Goal: Task Accomplishment & Management: Use online tool/utility

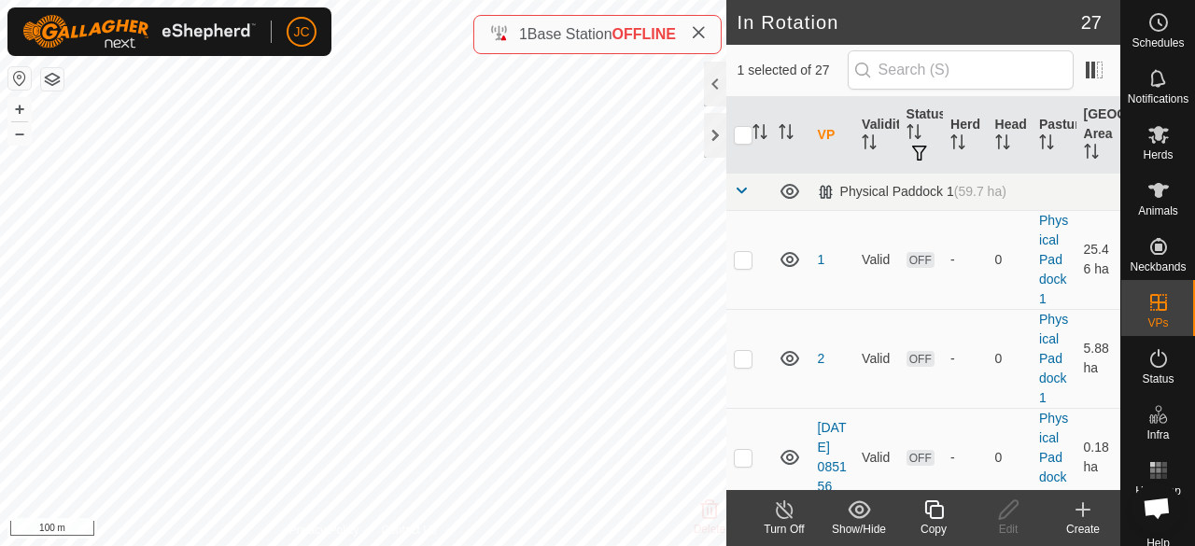
click at [779, 524] on div "Turn Off" at bounding box center [784, 529] width 75 height 17
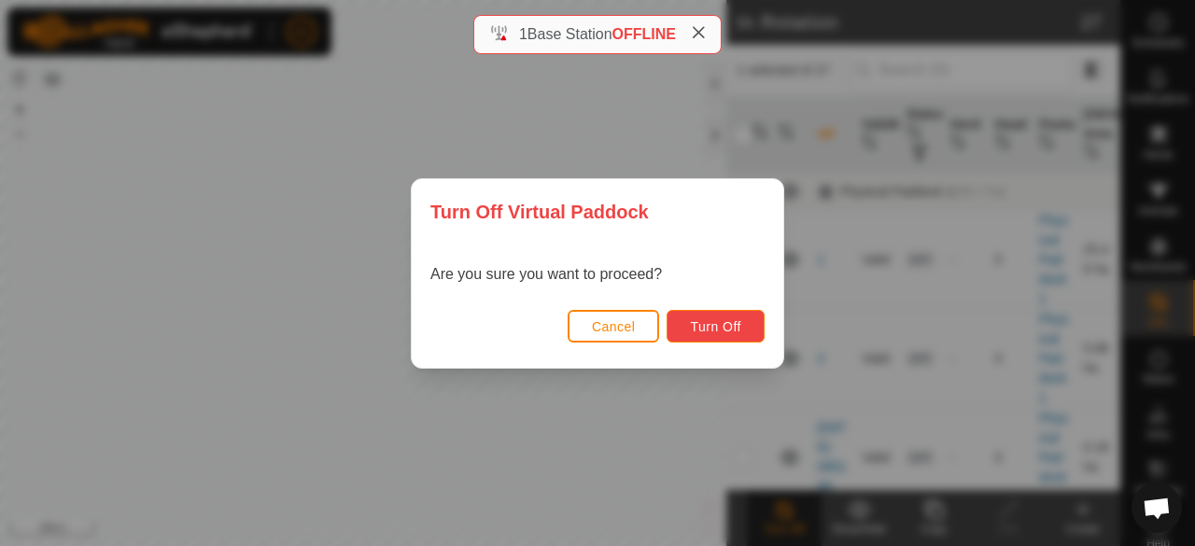
click at [715, 320] on span "Turn Off" at bounding box center [715, 326] width 51 height 15
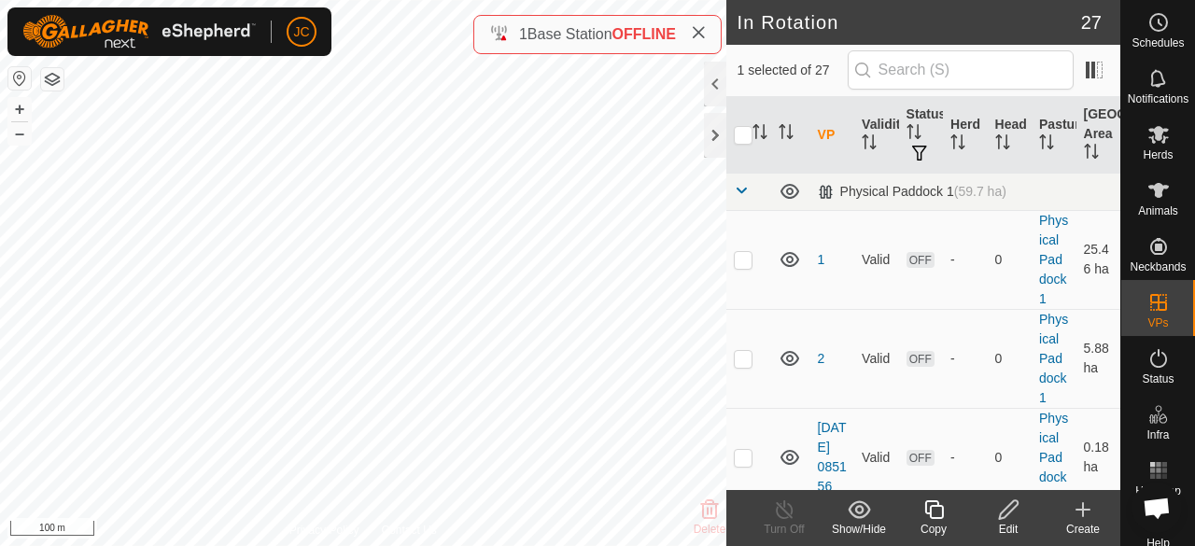
click at [1013, 513] on icon at bounding box center [1008, 510] width 23 height 22
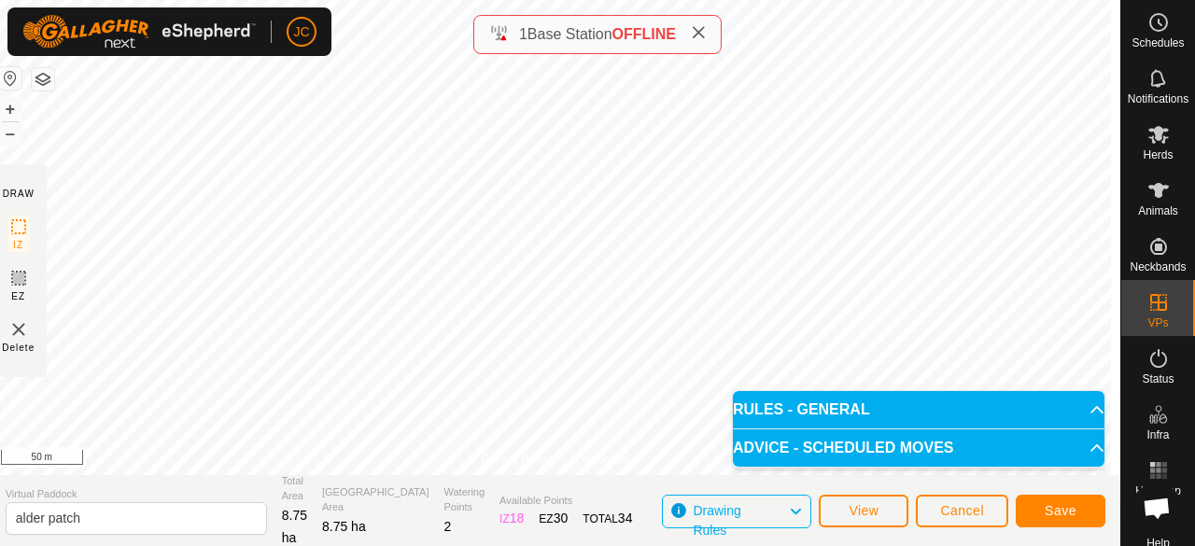
click at [901, 438] on body "JC Schedules Notifications Herds Animals Neckbands VPs Status Infra Heatmap Hel…" at bounding box center [597, 273] width 1195 height 546
click at [1078, 509] on button "Save" at bounding box center [1061, 511] width 90 height 33
click at [955, 507] on span "Cancel" at bounding box center [962, 510] width 44 height 15
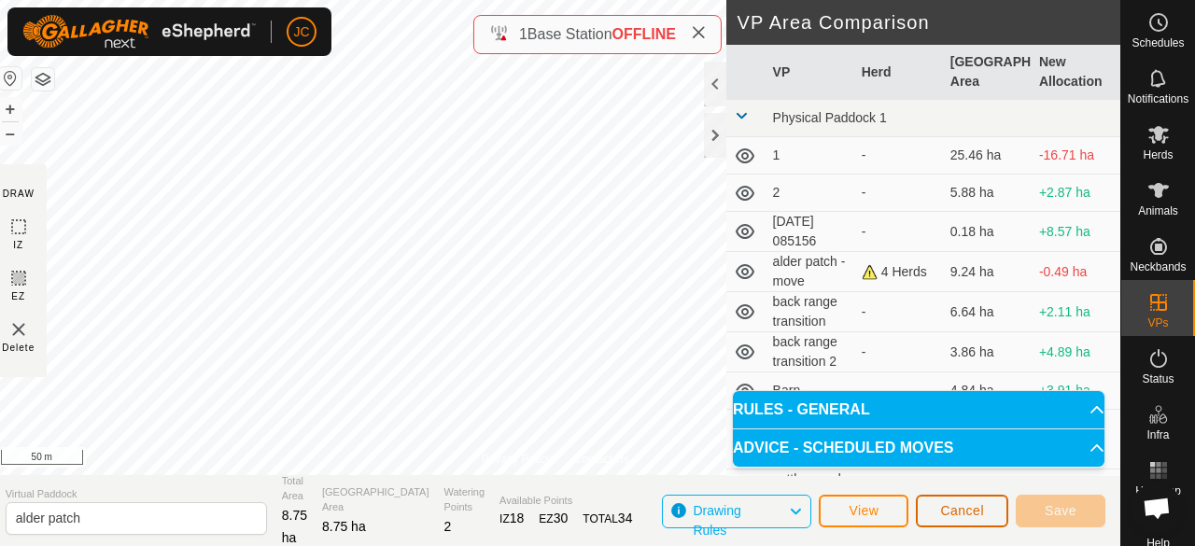
click at [937, 511] on button "Cancel" at bounding box center [962, 511] width 92 height 33
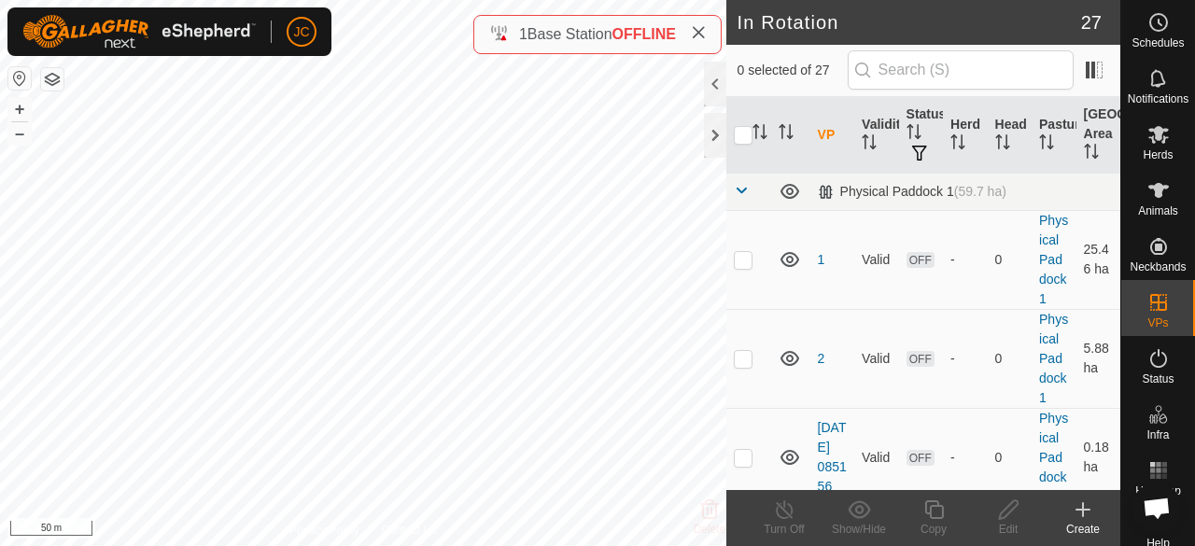
checkbox input "true"
click at [1003, 509] on icon at bounding box center [1008, 510] width 23 height 22
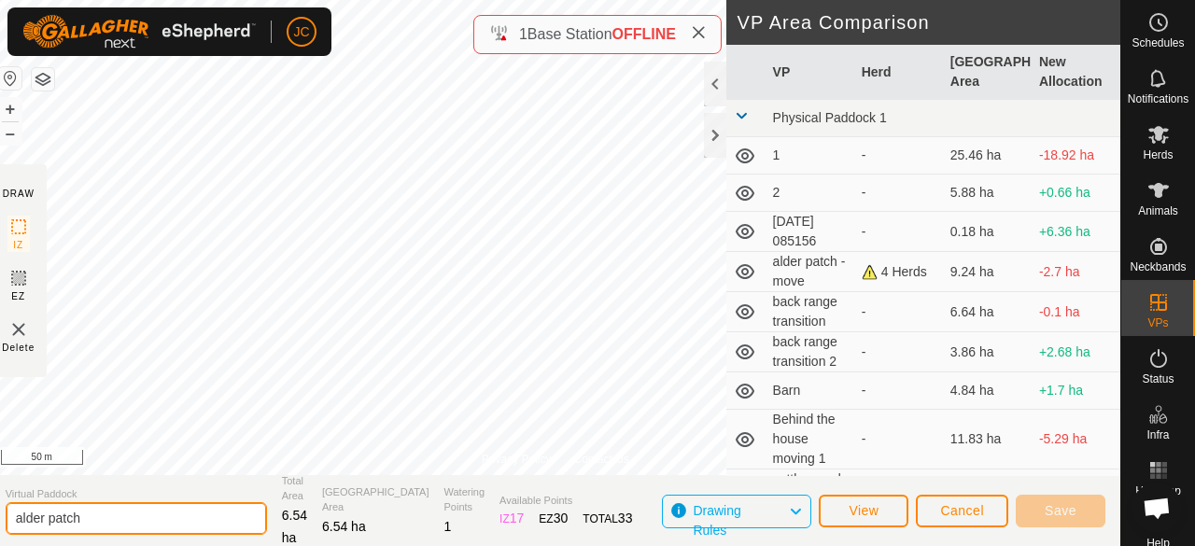
click at [199, 530] on input "alder patch" at bounding box center [136, 518] width 261 height 33
type input "alder patch move"
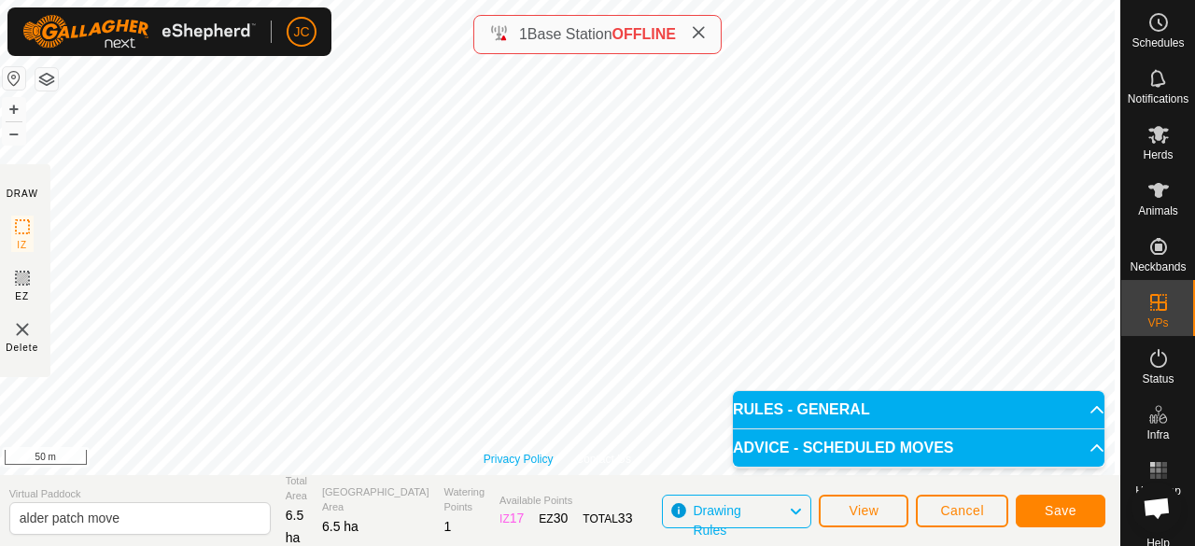
click at [540, 458] on div "Privacy Policy Contact Us Status: OFF Type: Inclusion Zone + – ⇧ i 50 m" at bounding box center [557, 237] width 1126 height 475
click at [1083, 515] on button "Save" at bounding box center [1061, 511] width 90 height 33
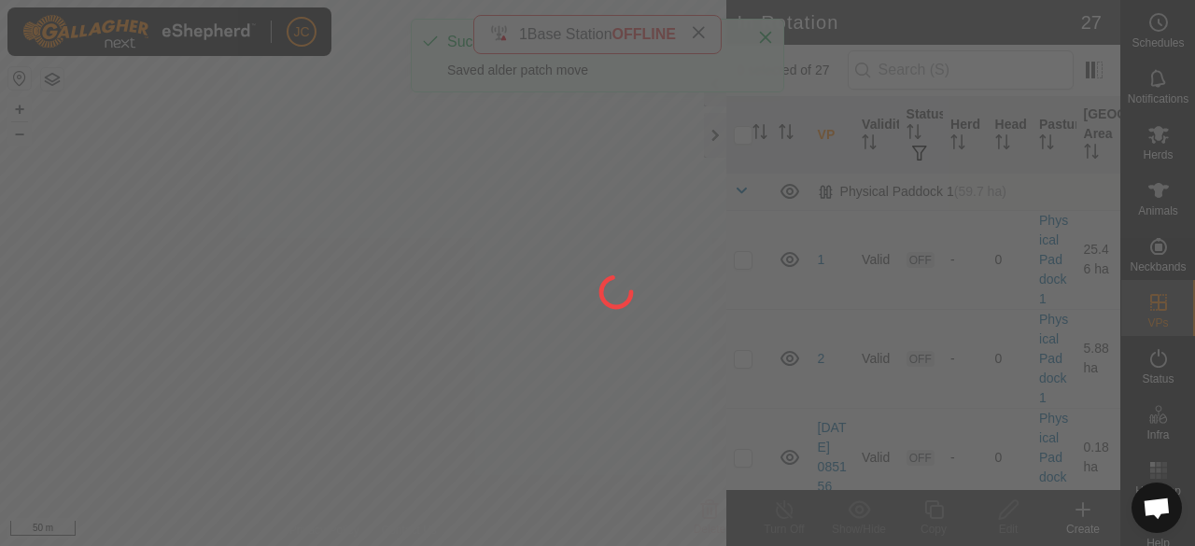
click at [650, 270] on div "JC Schedules Notifications Herds Animals Neckbands VPs Status Infra Heatmap Hel…" at bounding box center [597, 273] width 1195 height 546
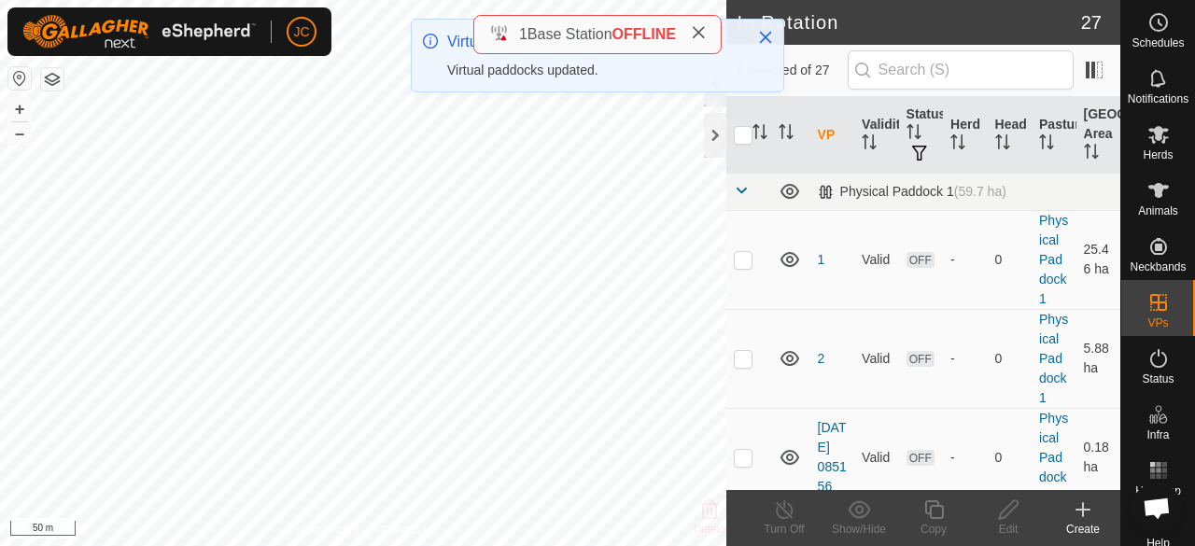
checkbox input "true"
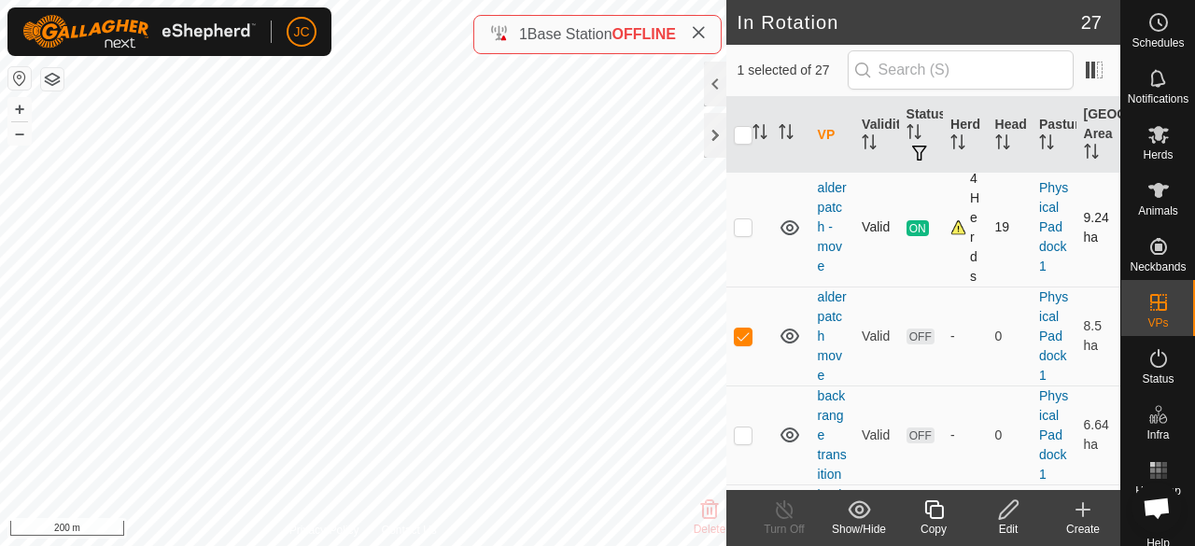
scroll to position [467, 0]
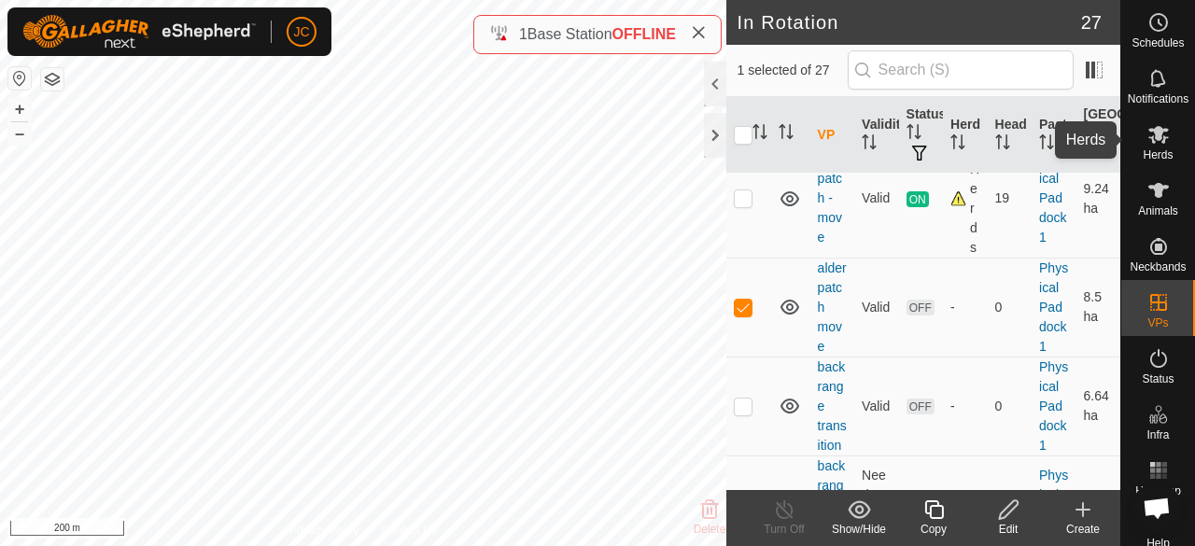
click at [1146, 157] on span "Herds" at bounding box center [1158, 154] width 30 height 11
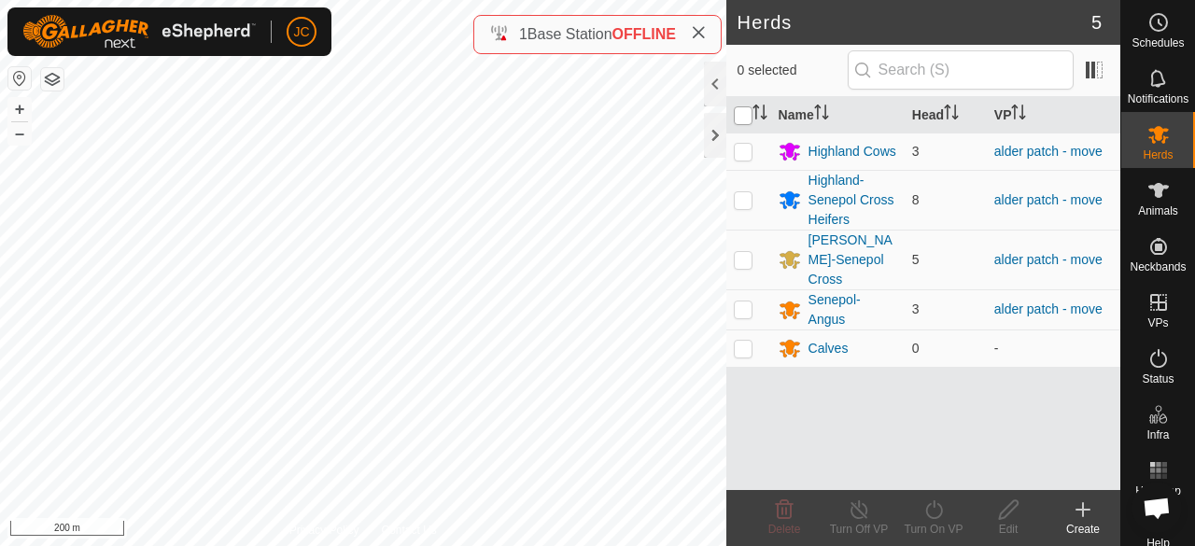
click at [745, 115] on input "checkbox" at bounding box center [743, 115] width 19 height 19
checkbox input "true"
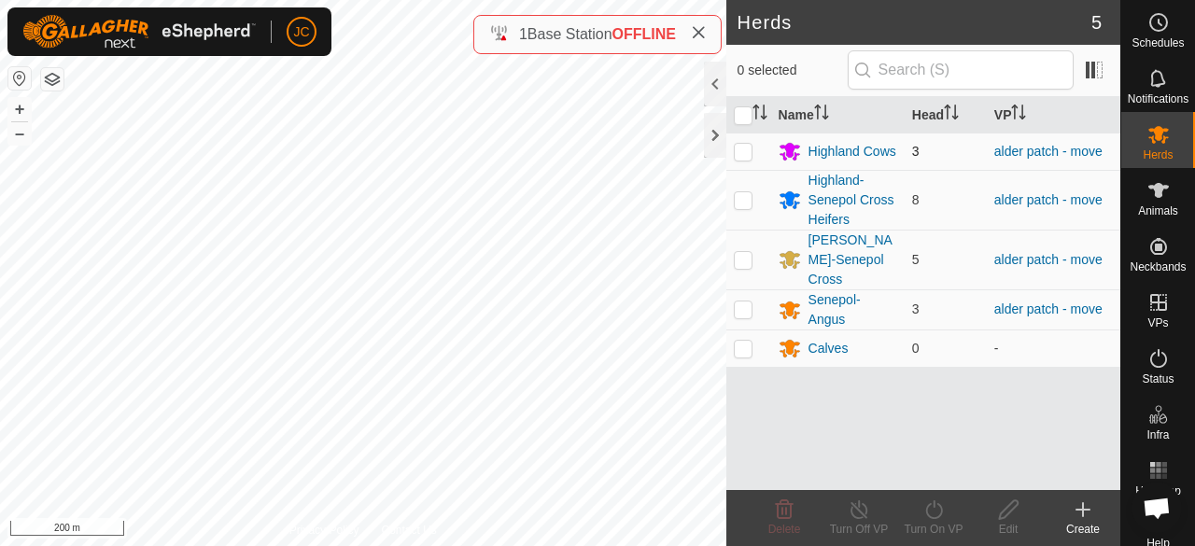
checkbox input "true"
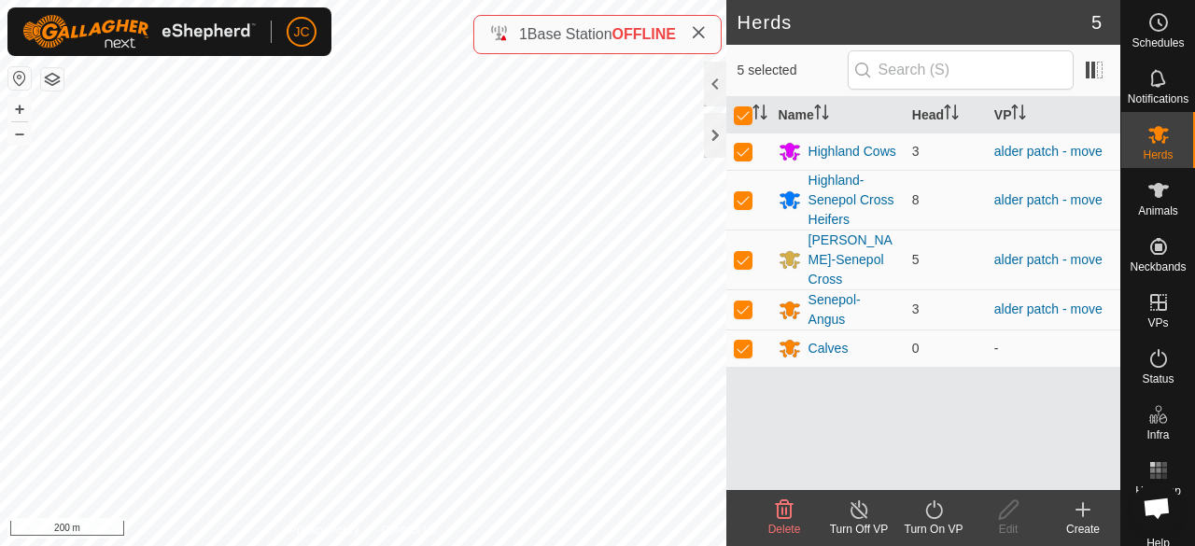
click at [931, 504] on icon at bounding box center [933, 510] width 17 height 19
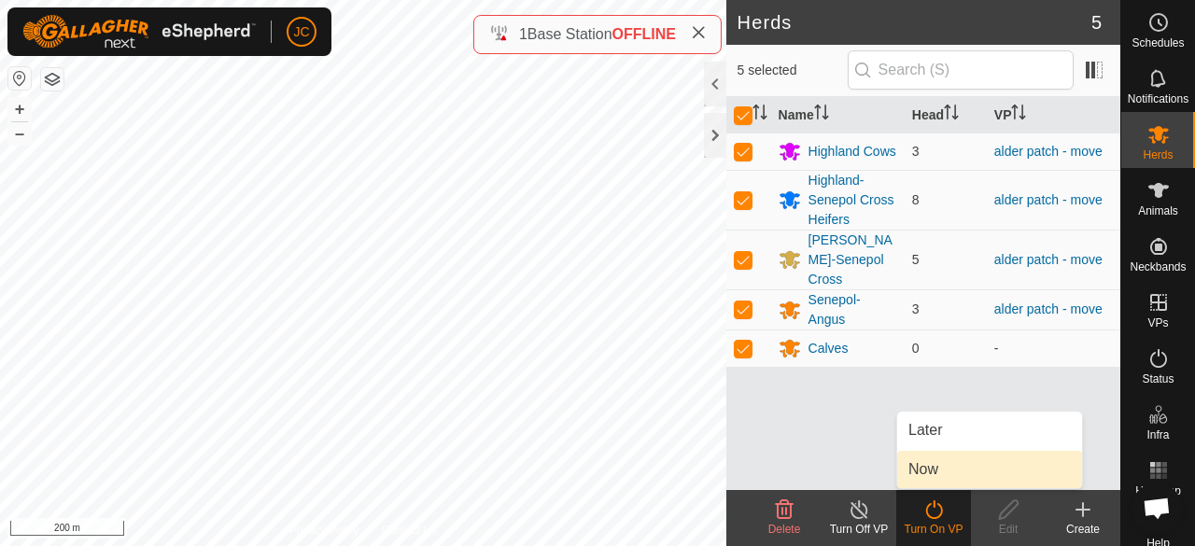
click at [948, 460] on link "Now" at bounding box center [989, 469] width 185 height 37
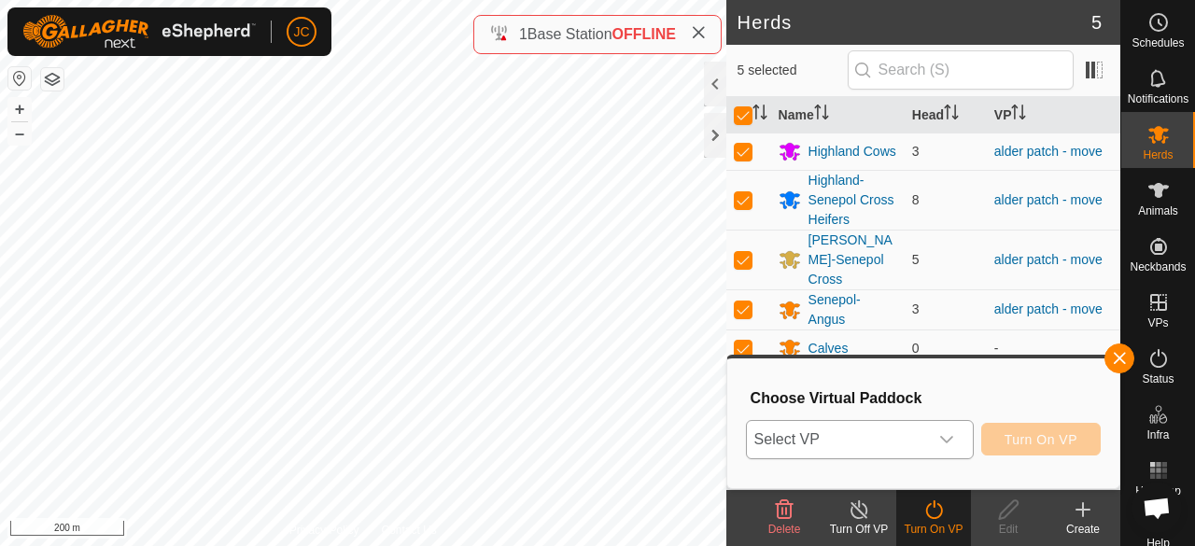
click at [932, 437] on div "dropdown trigger" at bounding box center [946, 439] width 37 height 37
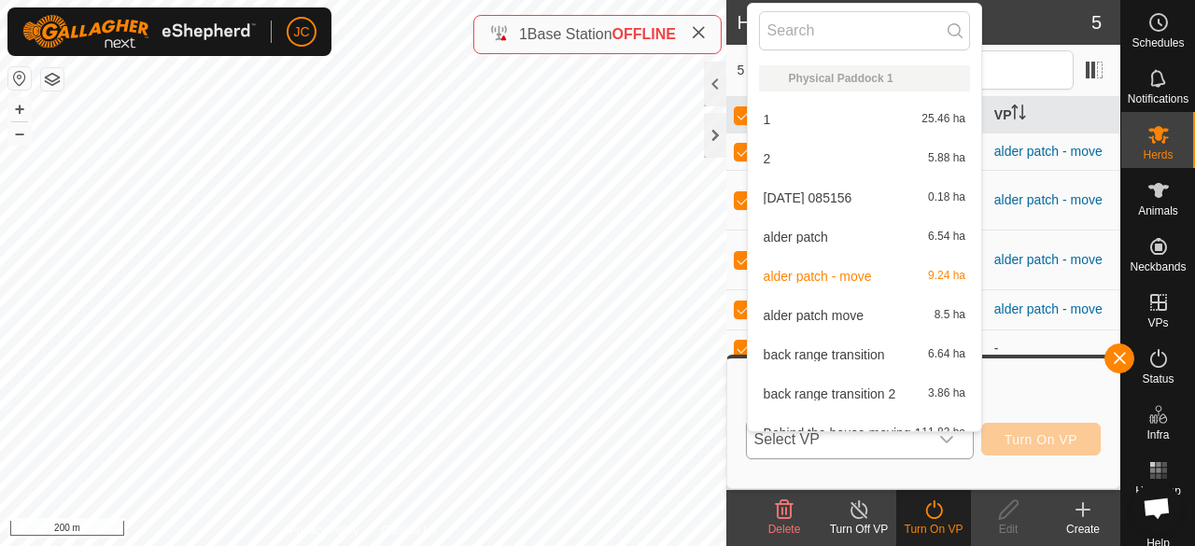
scroll to position [21, 0]
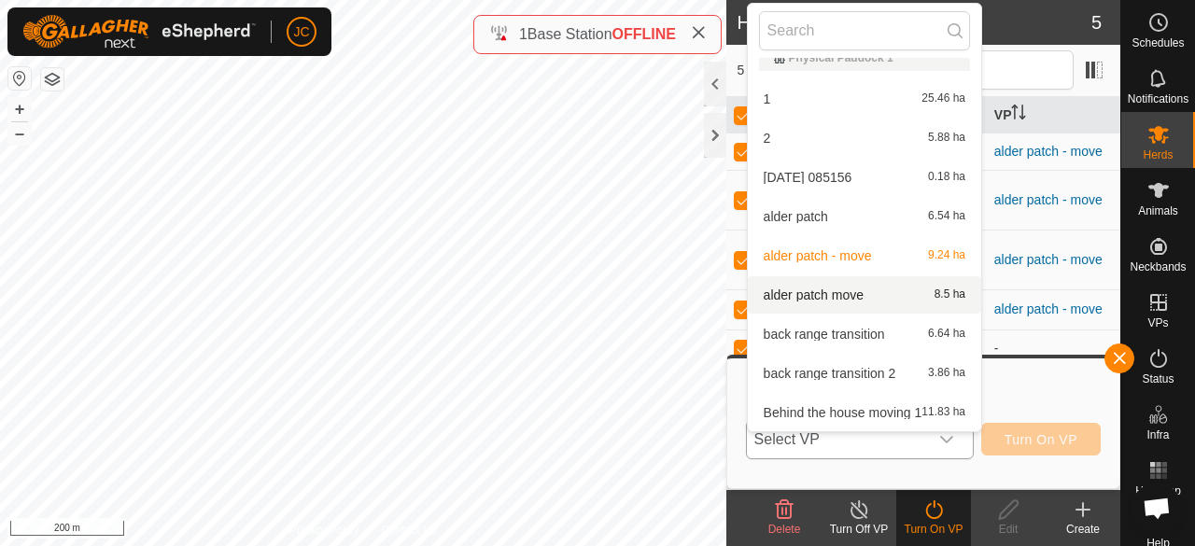
click at [883, 304] on li "alder patch move 8.5 ha" at bounding box center [864, 294] width 233 height 37
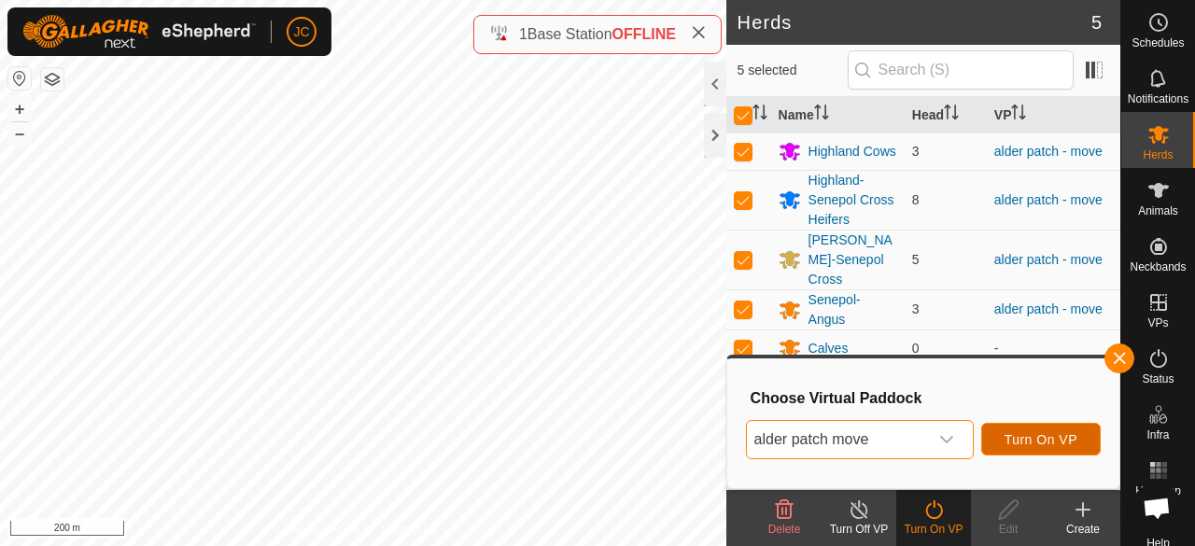
click at [1016, 436] on span "Turn On VP" at bounding box center [1041, 439] width 73 height 15
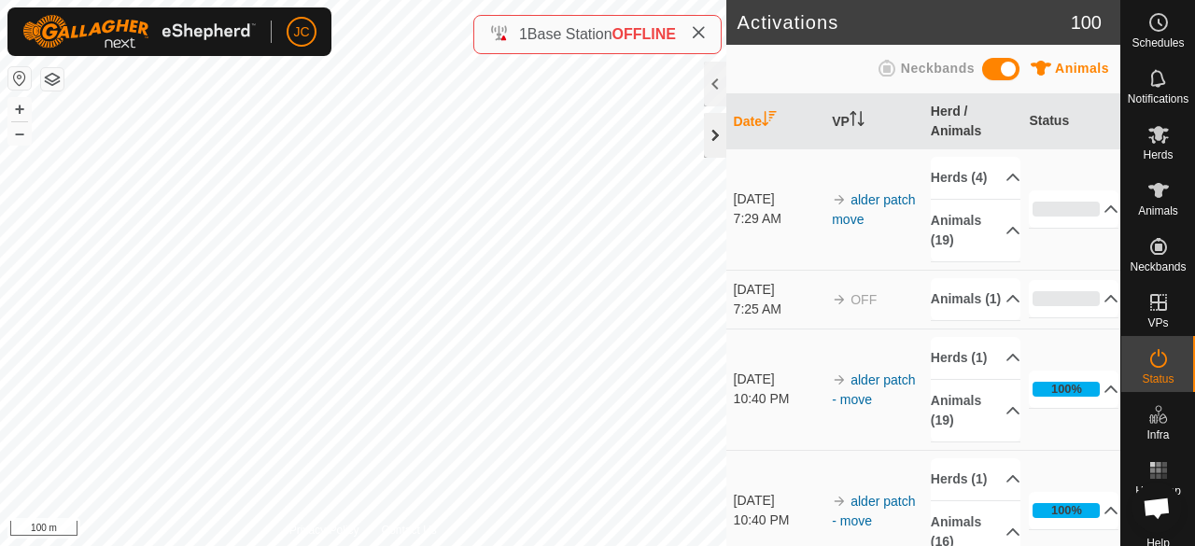
click at [710, 138] on div at bounding box center [715, 135] width 22 height 45
